Goal: Information Seeking & Learning: Learn about a topic

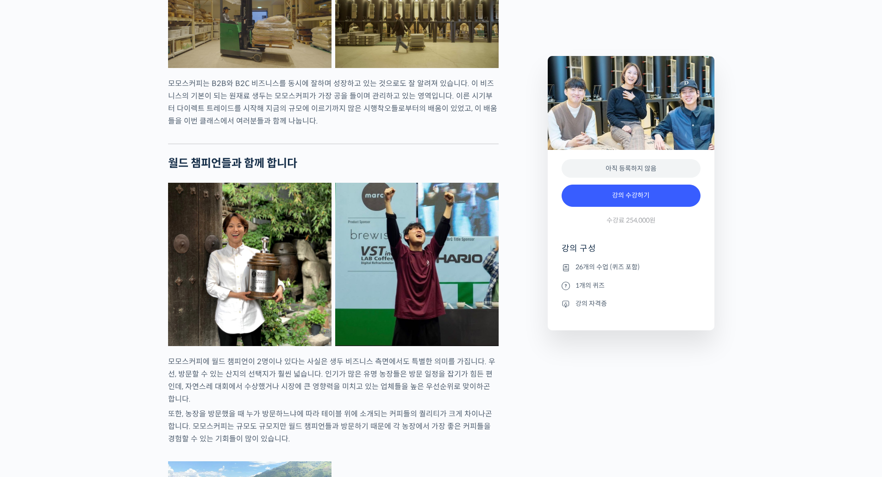
scroll to position [1158, 0]
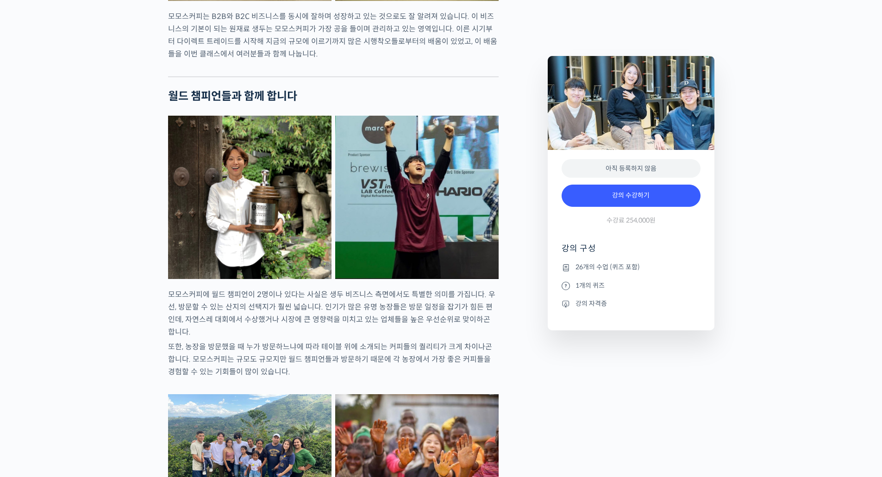
click at [245, 332] on p "모모스커피에 월드 챔피언이 2명이나 있다는 사실은 생두 비즈니스 측면에서도 특별한 의미를 가집니다. 우선, 방문할 수 있는 산지의 선택지가 훨…" at bounding box center [333, 313] width 331 height 50
click at [368, 330] on p "모모스커피에 월드 챔피언이 2명이나 있다는 사실은 생두 비즈니스 측면에서도 특별한 의미를 가집니다. 우선, 방문할 수 있는 산지의 선택지가 훨…" at bounding box center [333, 313] width 331 height 50
click at [197, 339] on p "모모스커피에 월드 챔피언이 2명이나 있다는 사실은 생두 비즈니스 측면에서도 특별한 의미를 가집니다. 우선, 방문할 수 있는 산지의 선택지가 훨…" at bounding box center [333, 313] width 331 height 50
click at [356, 339] on p "모모스커피에 월드 챔피언이 2명이나 있다는 사실은 생두 비즈니스 측면에서도 특별한 의미를 가집니다. 우선, 방문할 수 있는 산지의 선택지가 훨…" at bounding box center [333, 313] width 331 height 50
click at [388, 339] on p "모모스커피에 월드 챔피언이 2명이나 있다는 사실은 생두 비즈니스 측면에서도 특별한 의미를 가집니다. 우선, 방문할 수 있는 산지의 선택지가 훨…" at bounding box center [333, 313] width 331 height 50
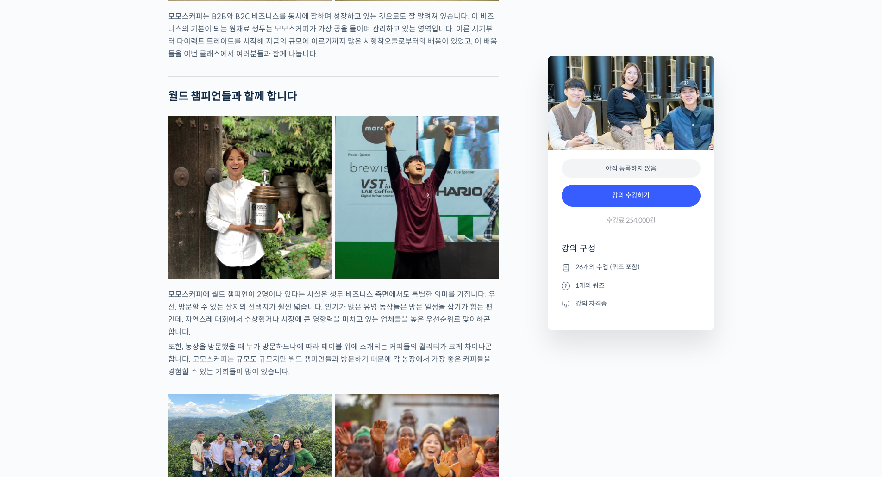
click at [426, 339] on p "모모스커피에 월드 챔피언이 2명이나 있다는 사실은 생두 비즈니스 측면에서도 특별한 의미를 가집니다. 우선, 방문할 수 있는 산지의 선택지가 훨…" at bounding box center [333, 313] width 331 height 50
click at [207, 372] on p "또한, 농장을 방문했을 때 누가 방문하느냐에 따라 테이블 위에 소개되는 커피들의 퀄리티가 크게 차이나곤 합니다. 모모스커피는 규모도 규모지만 …" at bounding box center [333, 360] width 331 height 38
drag, startPoint x: 307, startPoint y: 366, endPoint x: 333, endPoint y: 367, distance: 26.4
click at [310, 366] on p "또한, 농장을 방문했을 때 누가 방문하느냐에 따라 테이블 위에 소개되는 커피들의 퀄리티가 크게 차이나곤 합니다. 모모스커피는 규모도 규모지만 …" at bounding box center [333, 360] width 331 height 38
click at [372, 365] on p "또한, 농장을 방문했을 때 누가 방문하느냐에 따라 테이블 위에 소개되는 커피들의 퀄리티가 크게 차이나곤 합니다. 모모스커피는 규모도 규모지만 …" at bounding box center [333, 360] width 331 height 38
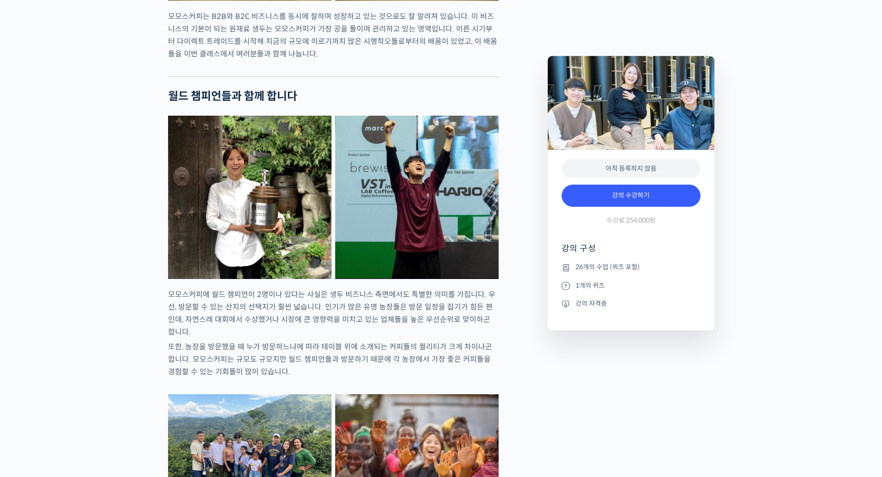
click at [410, 367] on p "또한, 농장을 방문했을 때 누가 방문하느냐에 따라 테이블 위에 소개되는 커피들의 퀄리티가 크게 차이나곤 합니다. 모모스커피는 규모도 규모지만 …" at bounding box center [333, 360] width 331 height 38
click at [398, 364] on p "또한, 농장을 방문했을 때 누가 방문하느냐에 따라 테이블 위에 소개되는 커피들의 퀄리티가 크게 차이나곤 합니다. 모모스커피는 규모도 규모지만 …" at bounding box center [333, 360] width 331 height 38
click at [429, 364] on p "또한, 농장을 방문했을 때 누가 방문하느냐에 따라 테이블 위에 소개되는 커피들의 퀄리티가 크게 차이나곤 합니다. 모모스커피는 규모도 규모지만 …" at bounding box center [333, 360] width 331 height 38
click at [444, 363] on p "또한, 농장을 방문했을 때 누가 방문하느냐에 따라 테이블 위에 소개되는 커피들의 퀄리티가 크게 차이나곤 합니다. 모모스커피는 규모도 규모지만 …" at bounding box center [333, 360] width 331 height 38
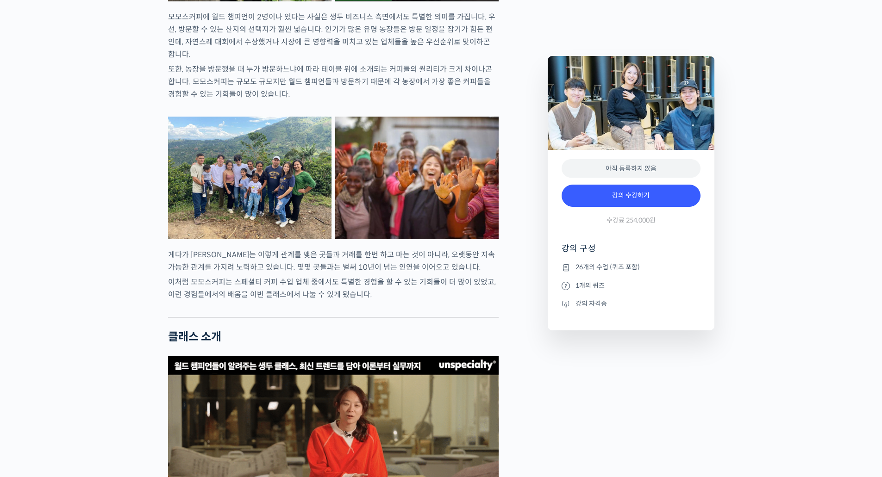
scroll to position [1667, 0]
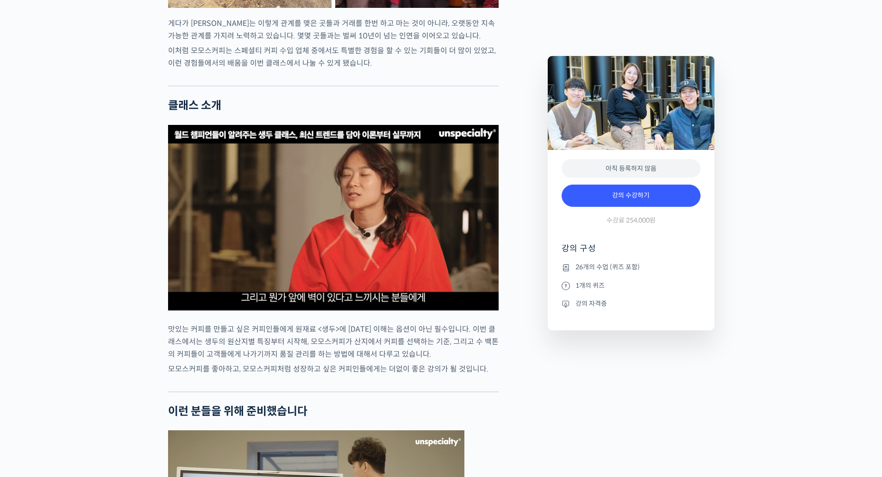
click at [378, 234] on img at bounding box center [333, 218] width 331 height 186
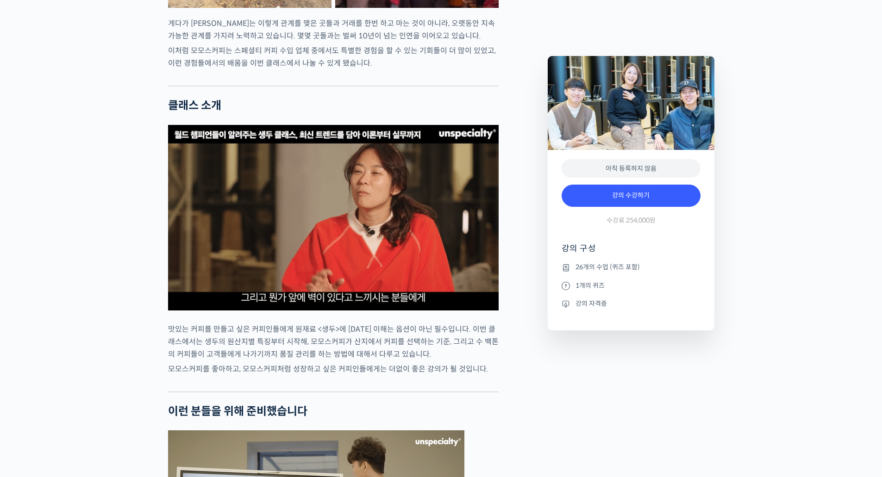
click at [359, 270] on img at bounding box center [333, 218] width 331 height 186
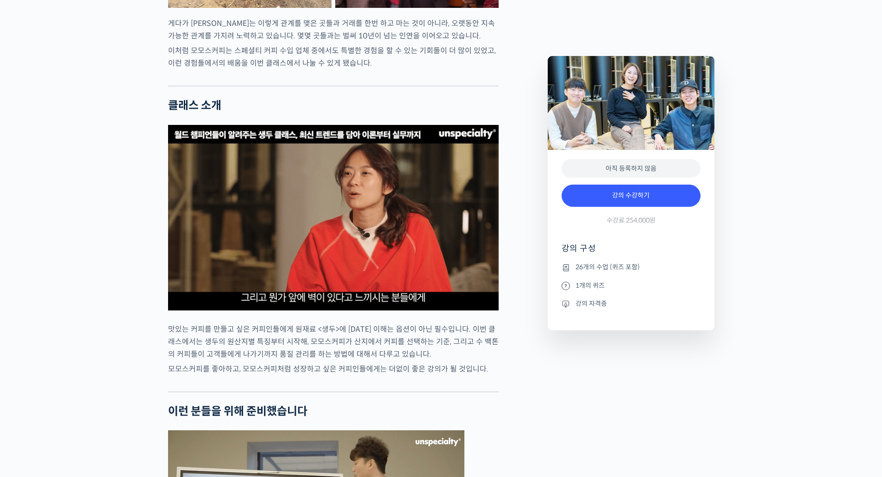
click at [359, 270] on img at bounding box center [333, 218] width 331 height 186
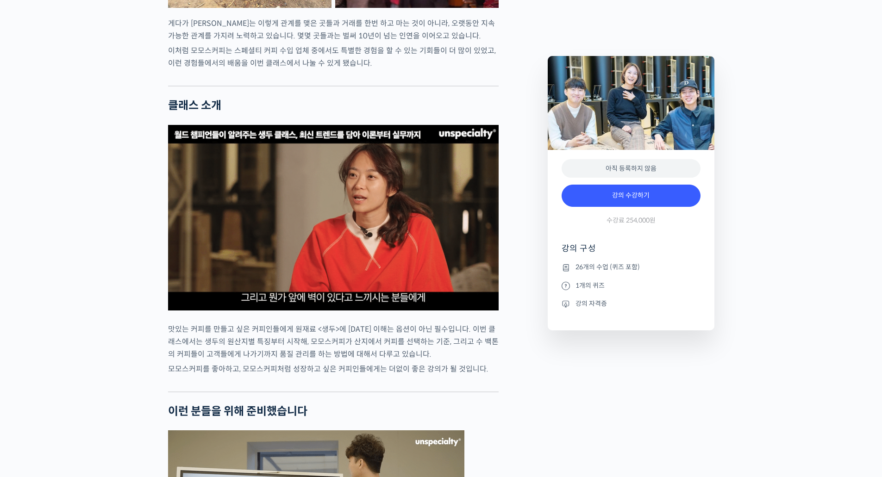
click at [359, 270] on img at bounding box center [333, 218] width 331 height 186
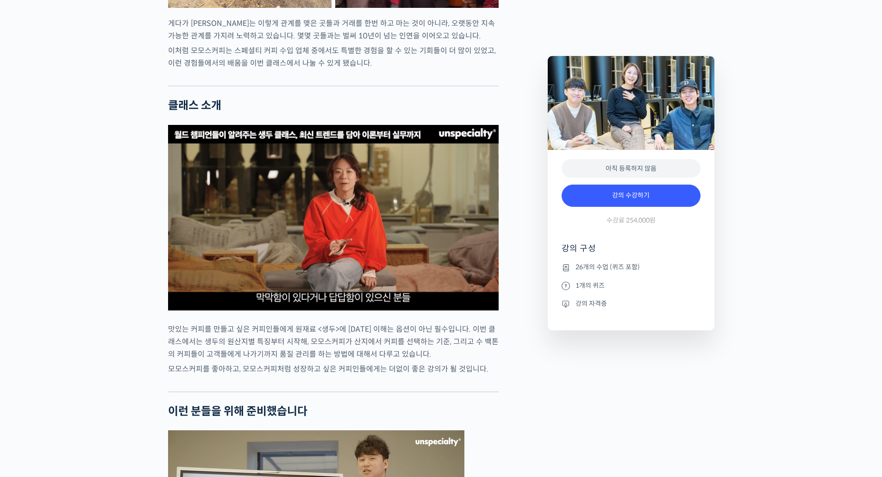
click at [359, 270] on img at bounding box center [333, 218] width 331 height 186
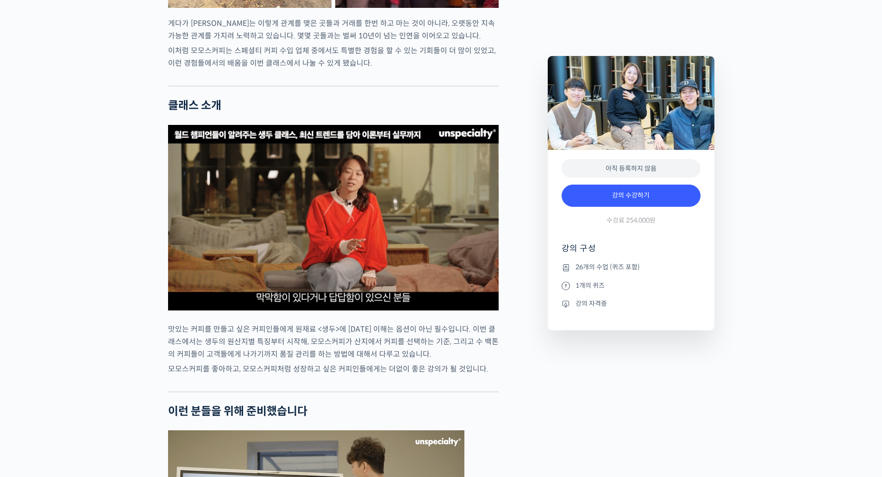
scroll to position [1899, 0]
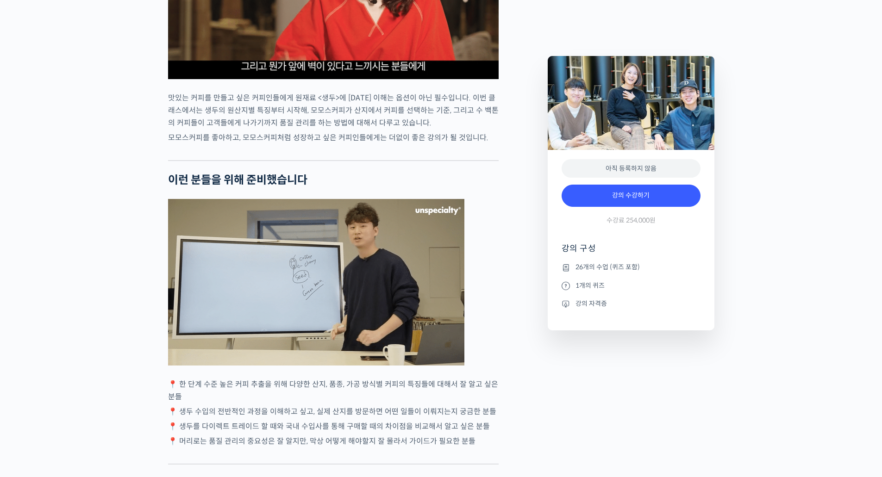
click at [364, 294] on img at bounding box center [316, 282] width 296 height 167
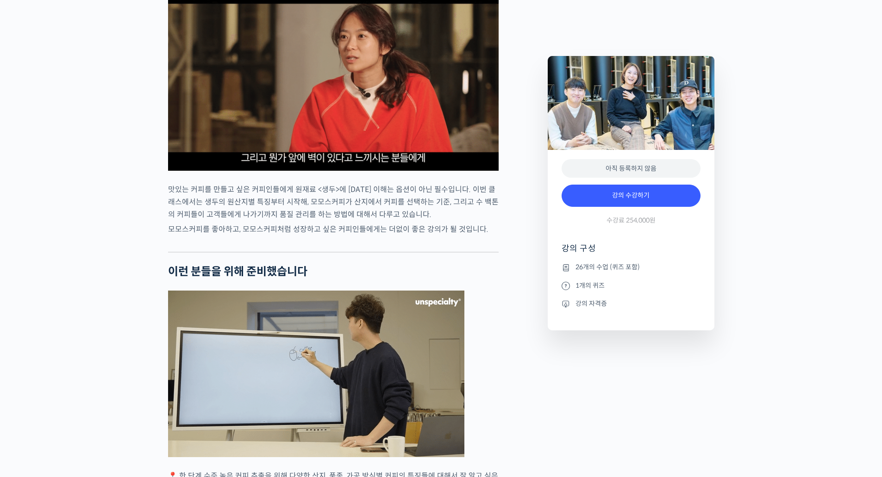
scroll to position [1713, 0]
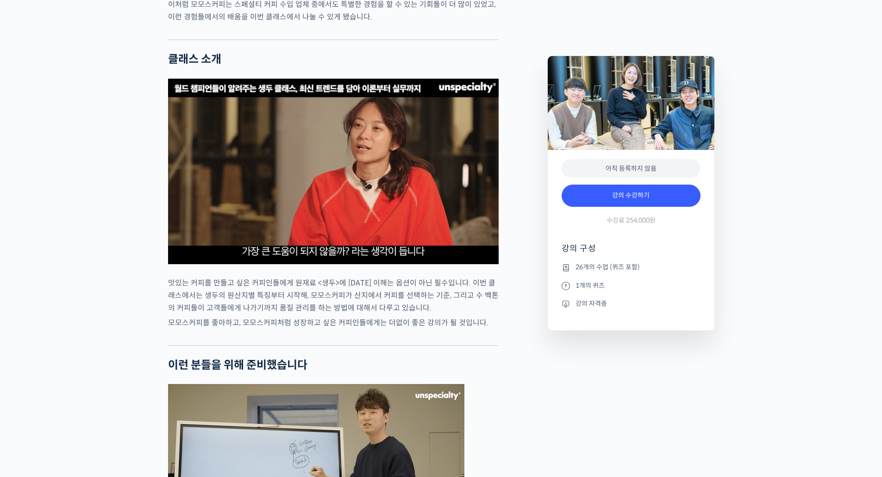
click at [412, 182] on img at bounding box center [333, 172] width 331 height 186
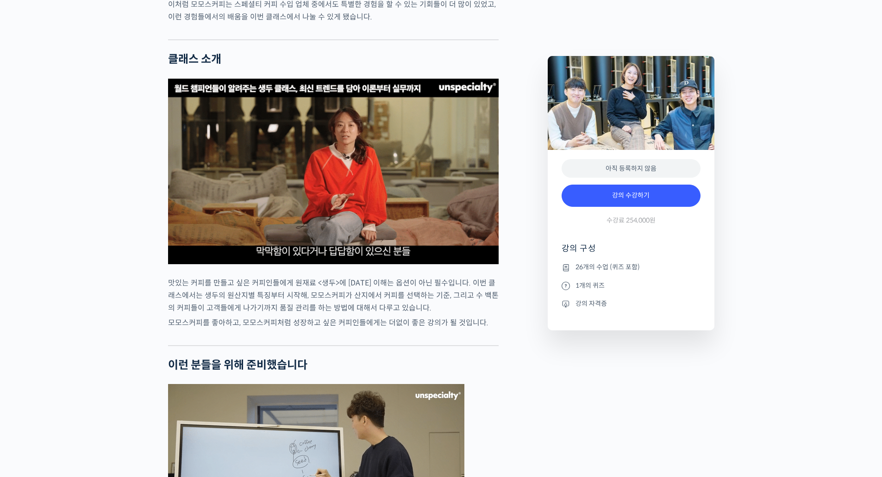
click at [449, 191] on img at bounding box center [333, 172] width 331 height 186
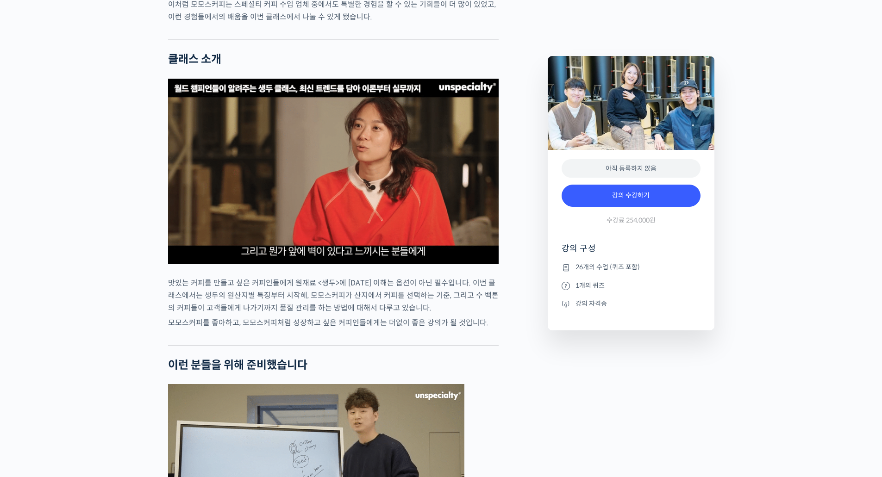
click at [454, 191] on img at bounding box center [333, 172] width 331 height 186
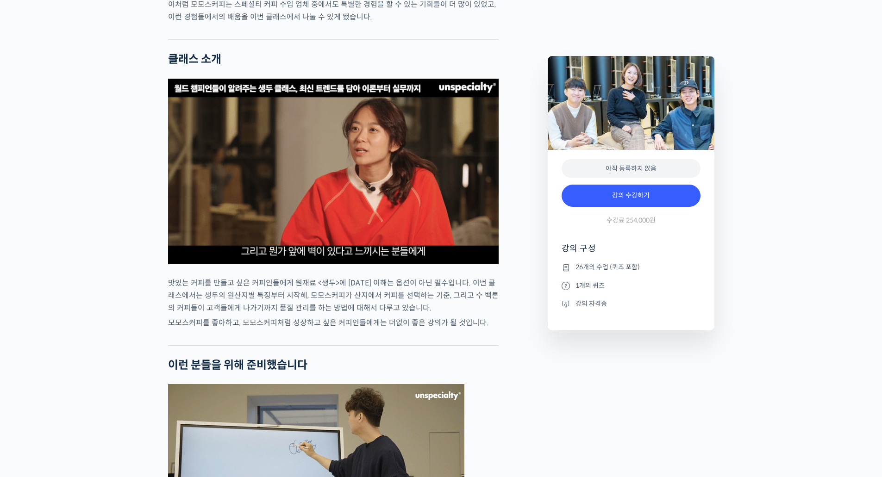
click at [440, 192] on img at bounding box center [333, 172] width 331 height 186
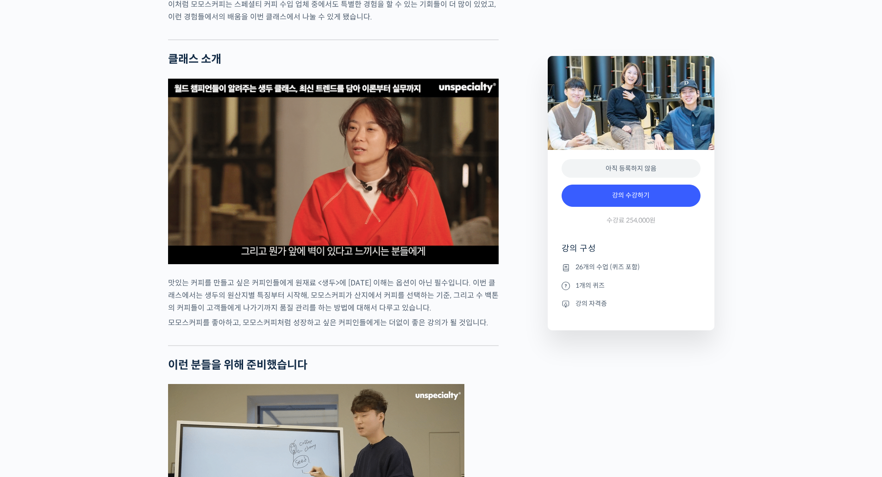
drag, startPoint x: 428, startPoint y: 194, endPoint x: 454, endPoint y: 194, distance: 25.9
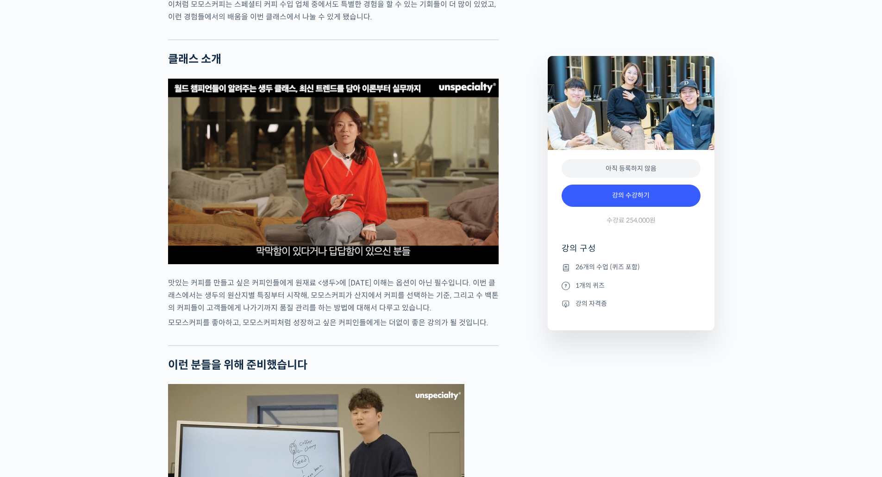
click at [429, 194] on img at bounding box center [333, 172] width 331 height 186
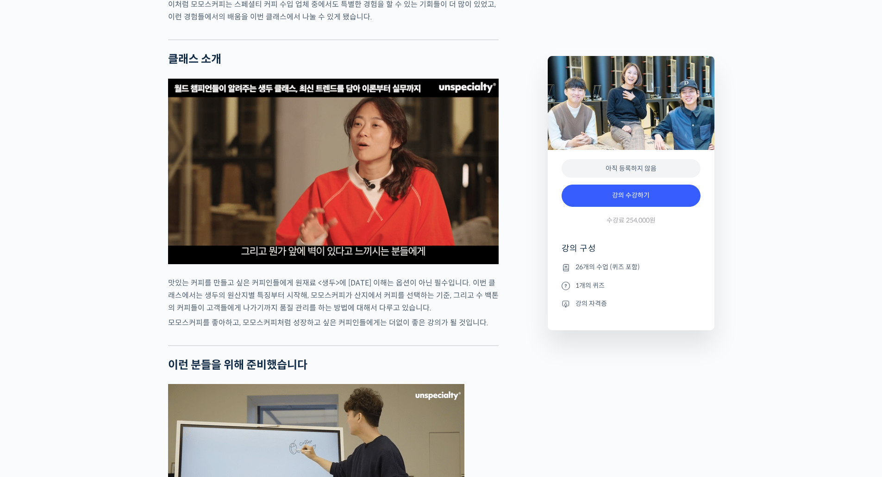
click at [454, 194] on img at bounding box center [333, 172] width 331 height 186
